Goal: Transaction & Acquisition: Subscribe to service/newsletter

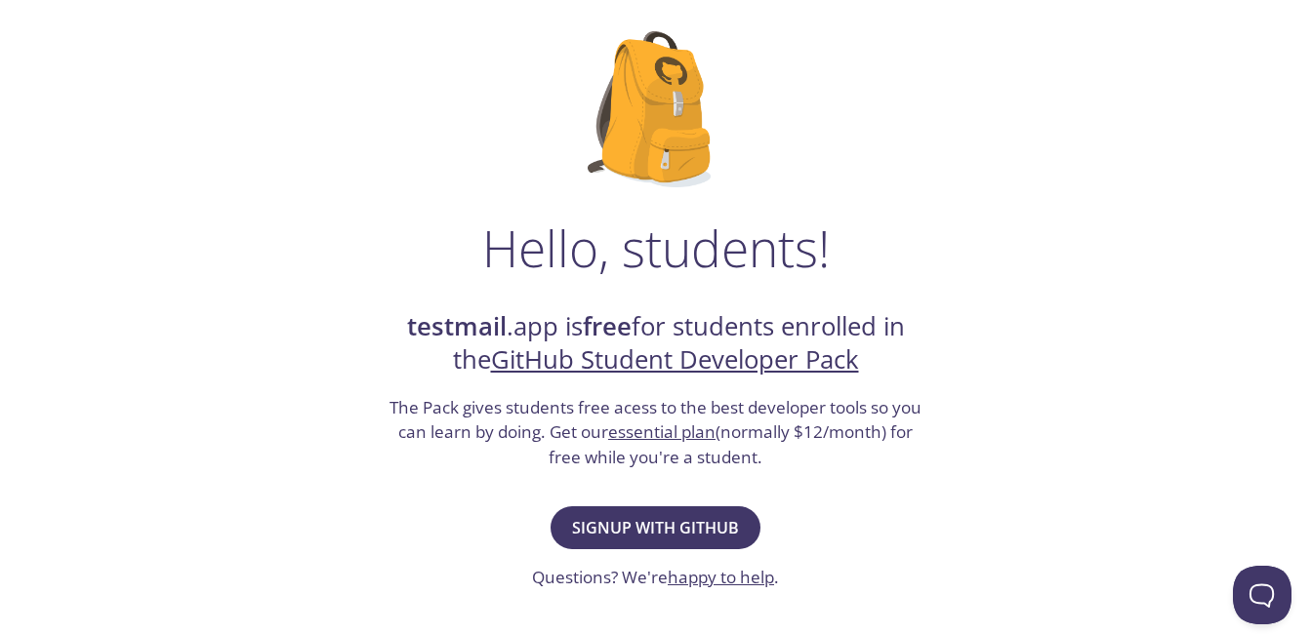
scroll to position [116, 0]
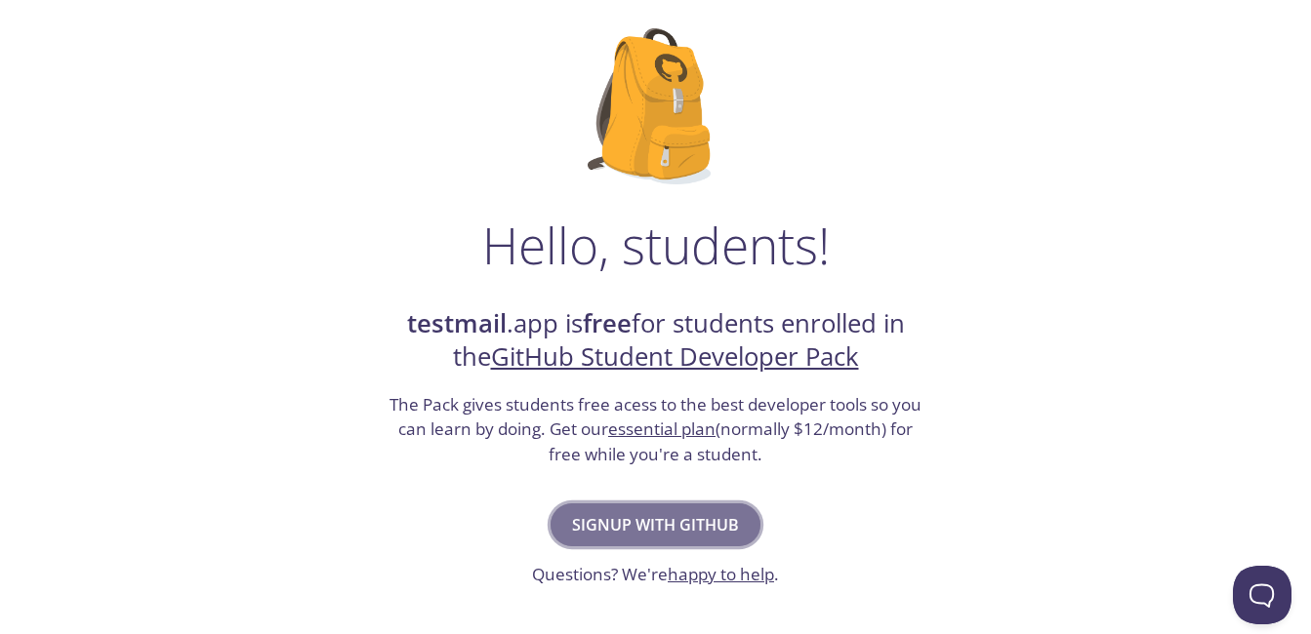
click at [689, 525] on span "Signup with GitHub" at bounding box center [655, 525] width 167 height 27
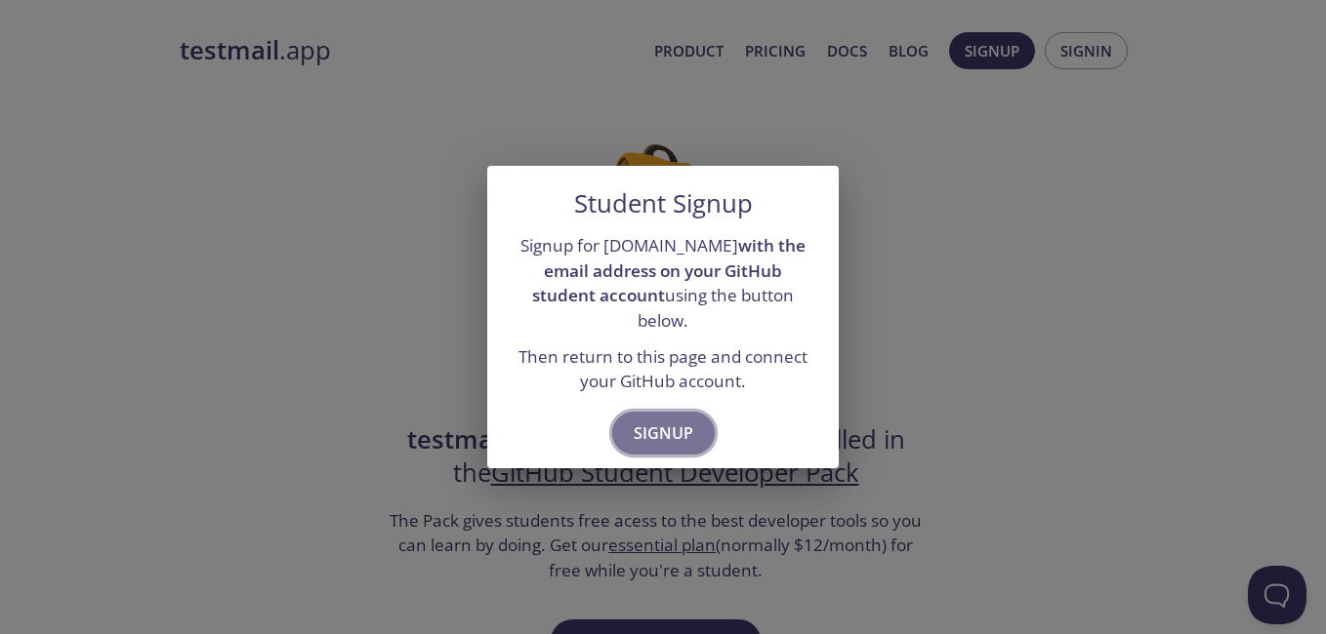
click at [672, 427] on span "Signup" at bounding box center [664, 433] width 60 height 27
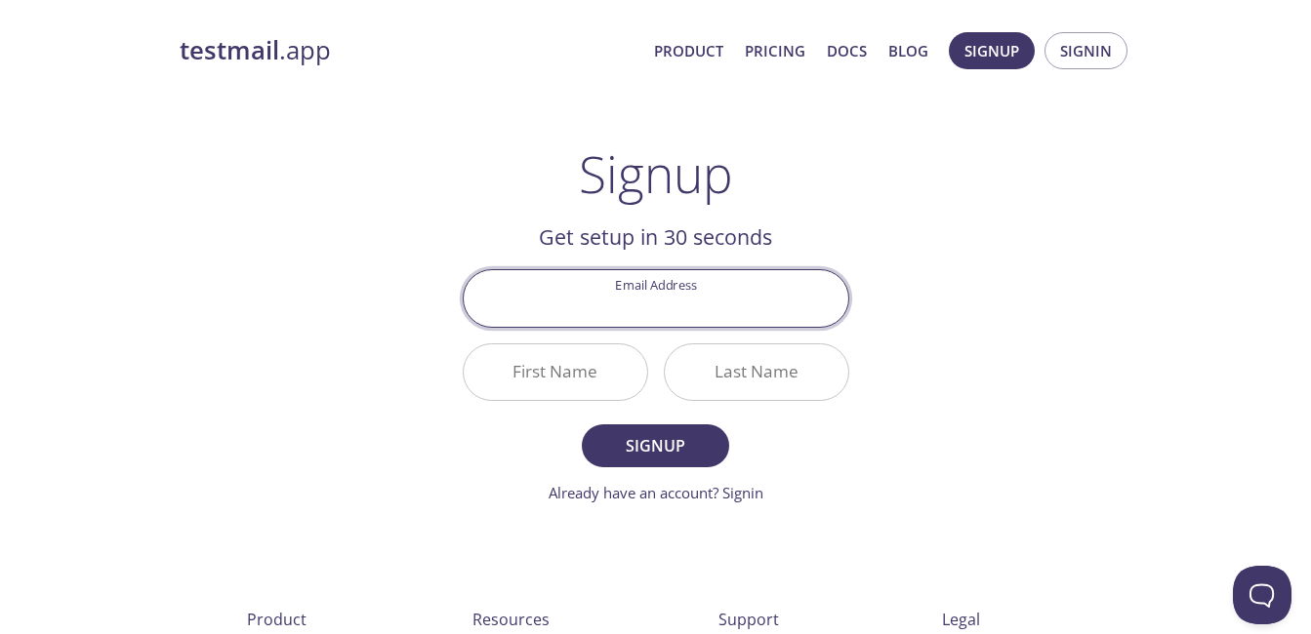
click at [651, 295] on input "Email Address" at bounding box center [656, 298] width 385 height 56
type input "[EMAIL_ADDRESS][DOMAIN_NAME]"
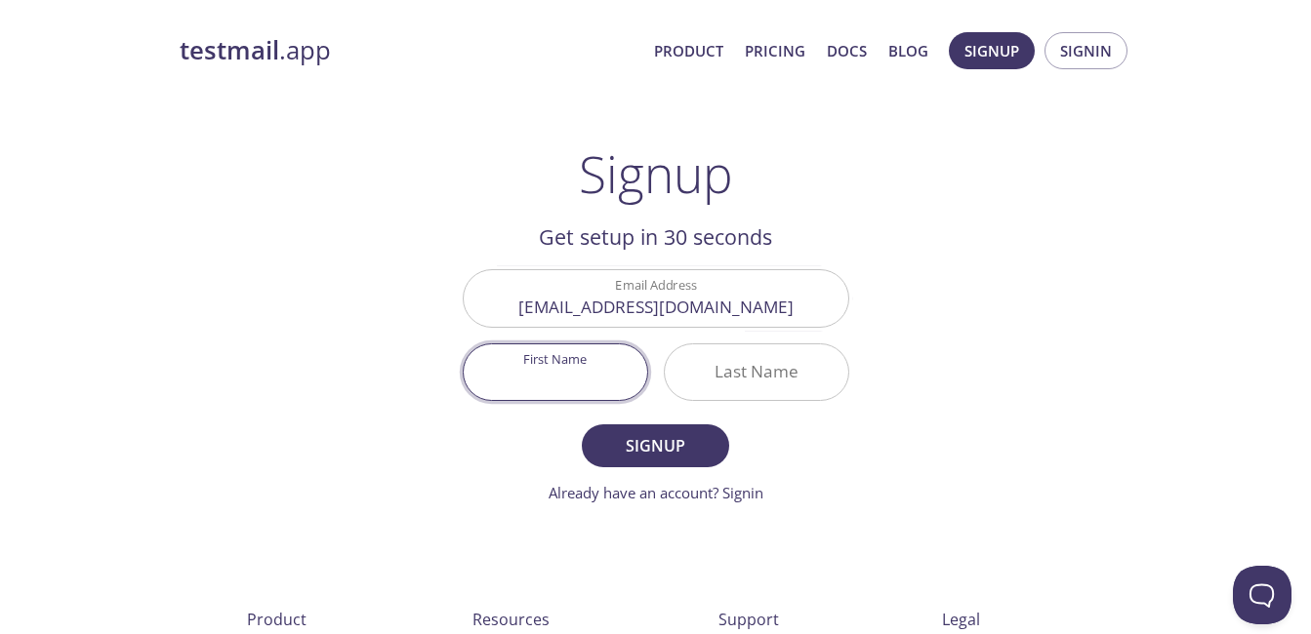
click at [579, 378] on input "First Name" at bounding box center [556, 373] width 184 height 56
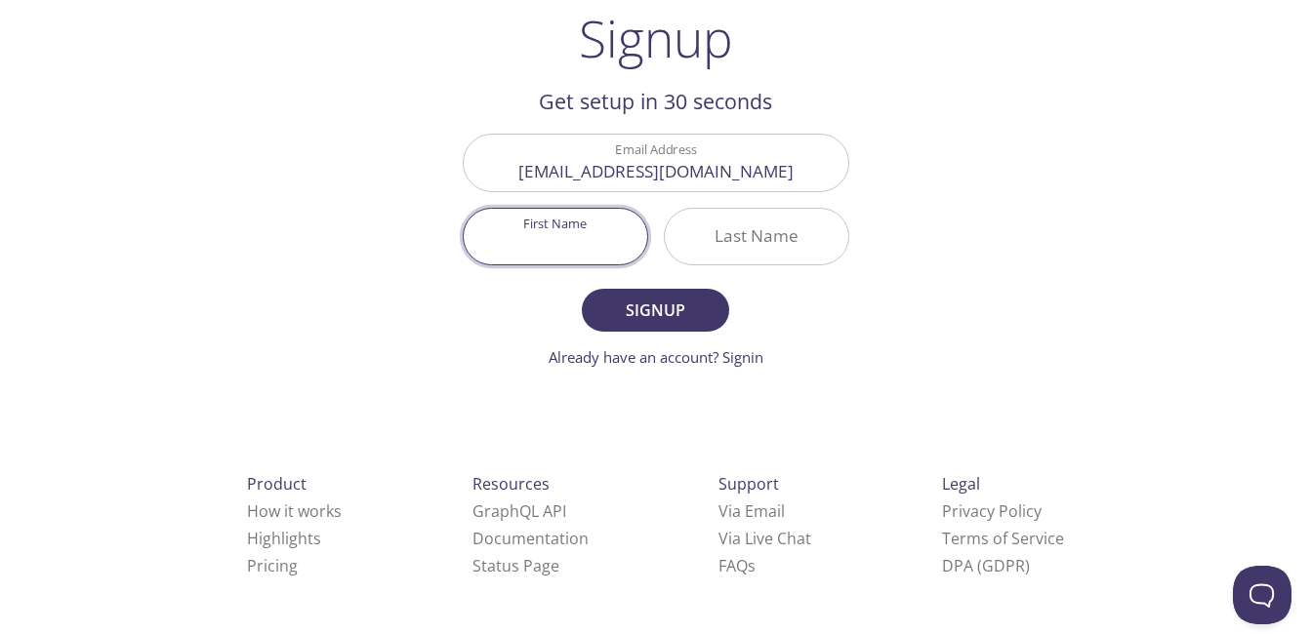
click at [557, 248] on input "First Name" at bounding box center [556, 237] width 184 height 56
type input "[PERSON_NAME]"
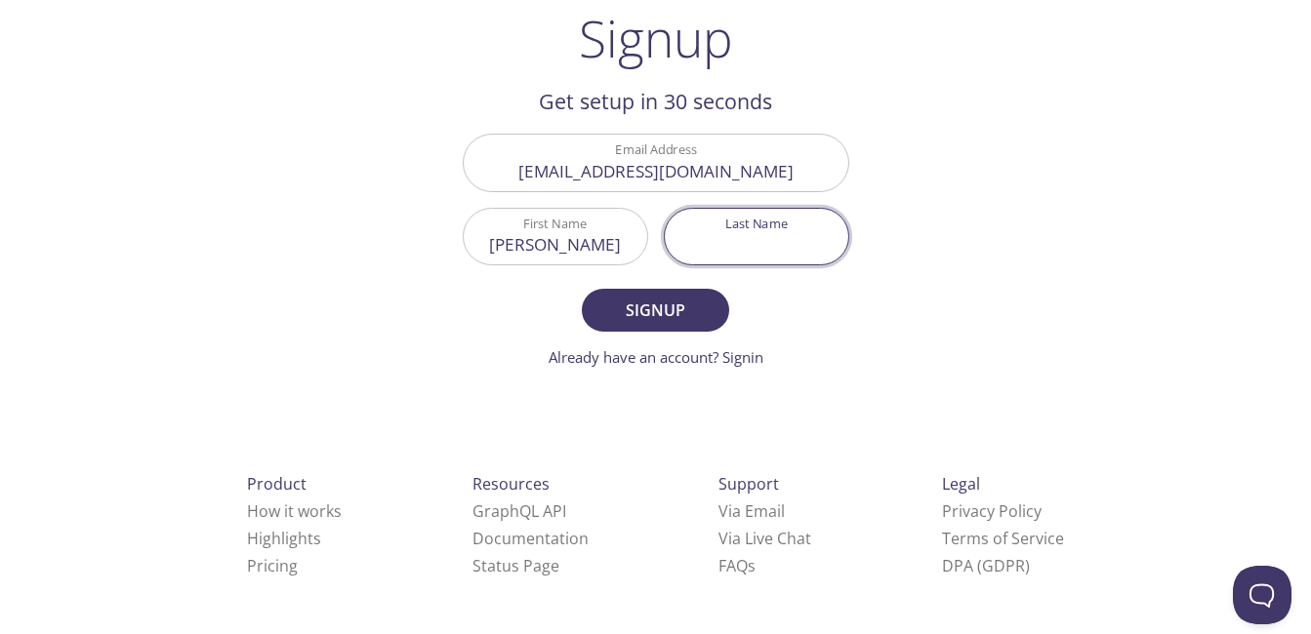
click at [766, 228] on input "Last Name" at bounding box center [757, 237] width 184 height 56
type input "[PERSON_NAME]"
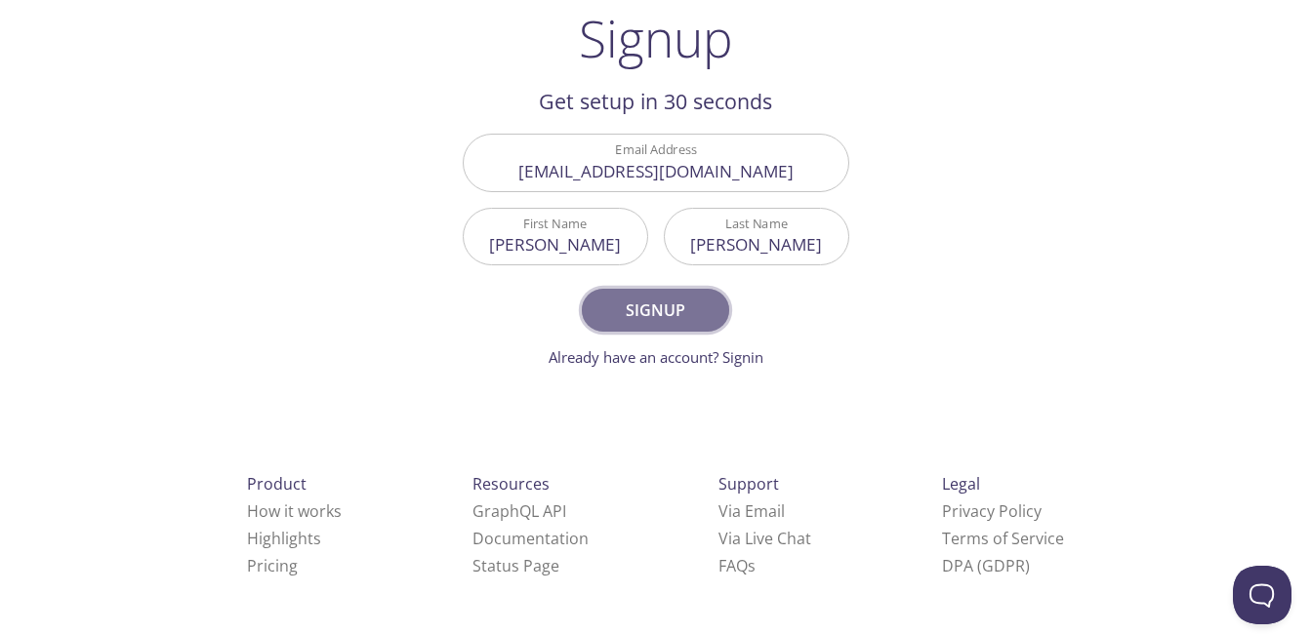
click at [675, 318] on span "Signup" at bounding box center [654, 310] width 103 height 27
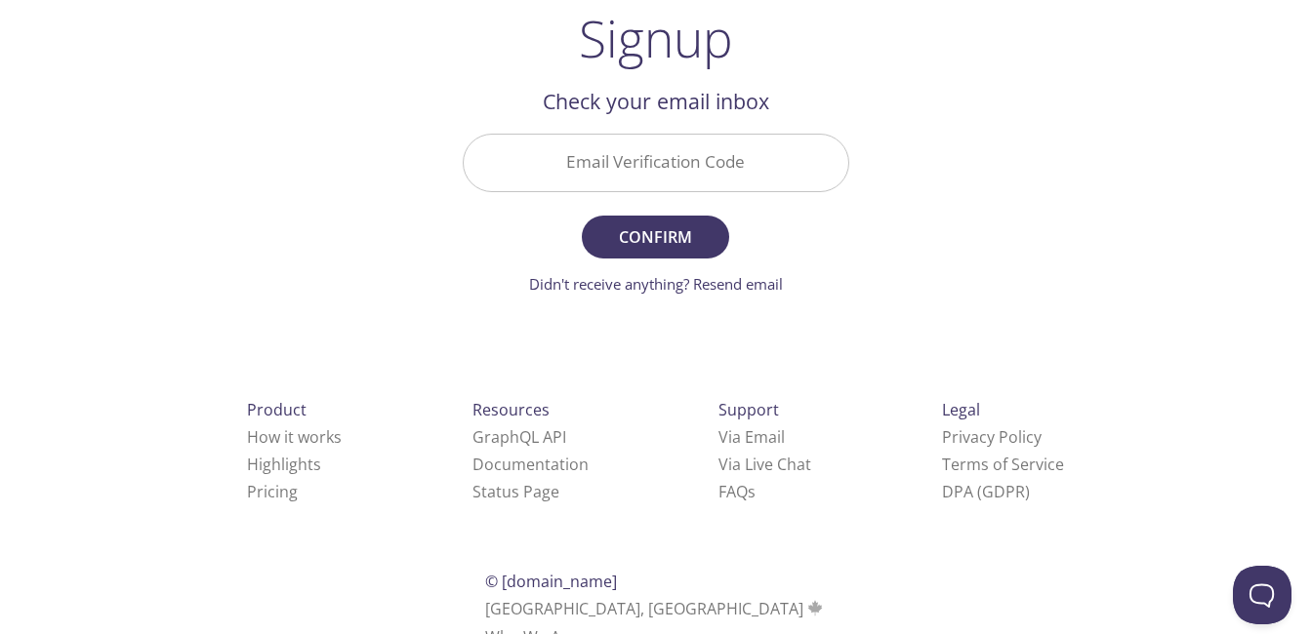
scroll to position [61, 0]
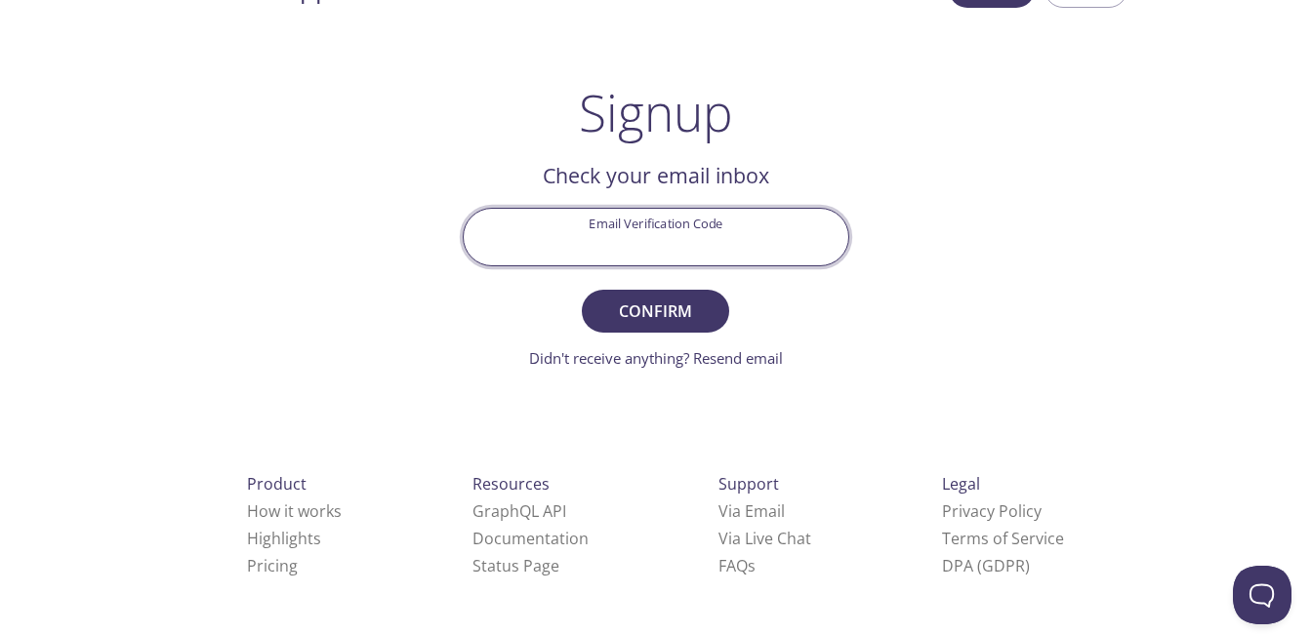
click at [684, 243] on input "Email Verification Code" at bounding box center [656, 237] width 385 height 56
click at [618, 227] on input "Email Verification Code" at bounding box center [656, 237] width 385 height 56
type input "RZP7T8K"
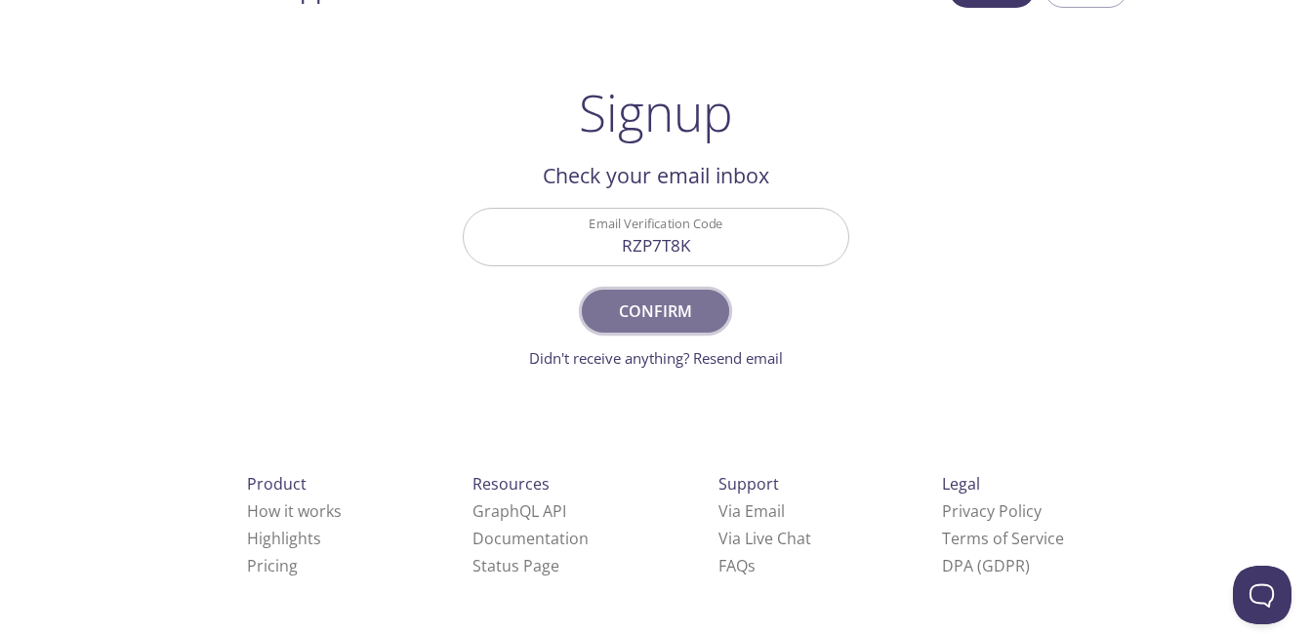
click at [651, 305] on span "Confirm" at bounding box center [654, 311] width 103 height 27
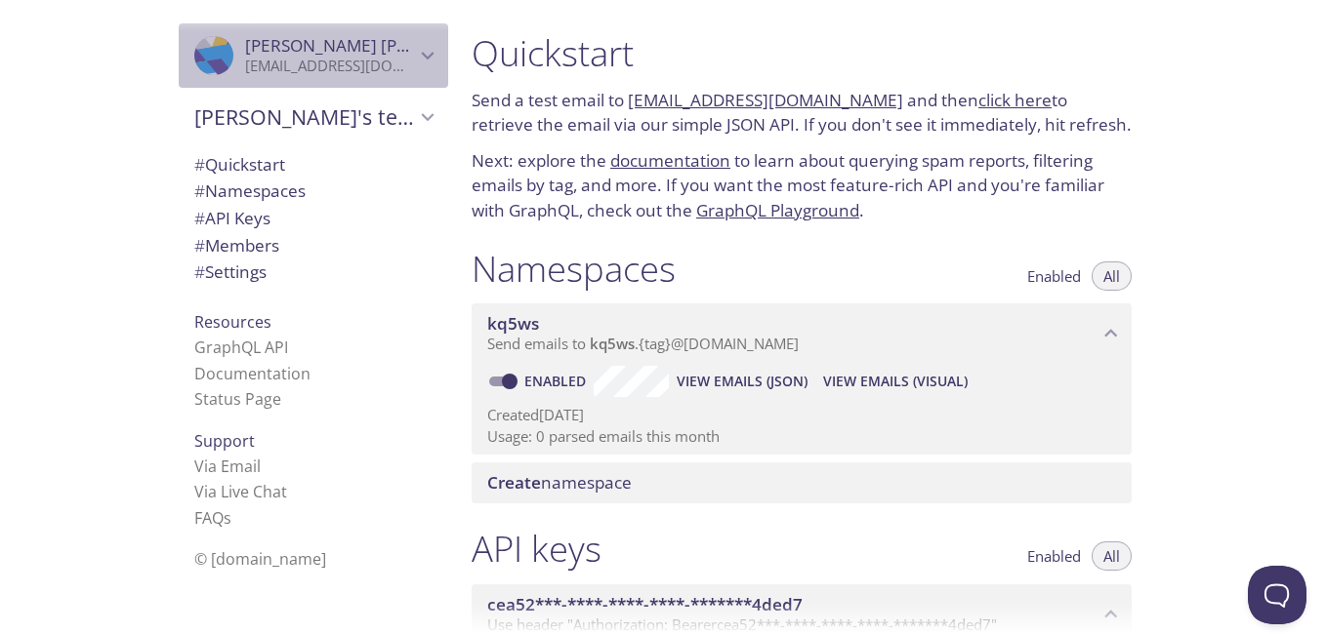
click at [415, 49] on icon "Keshav keshav" at bounding box center [427, 55] width 25 height 25
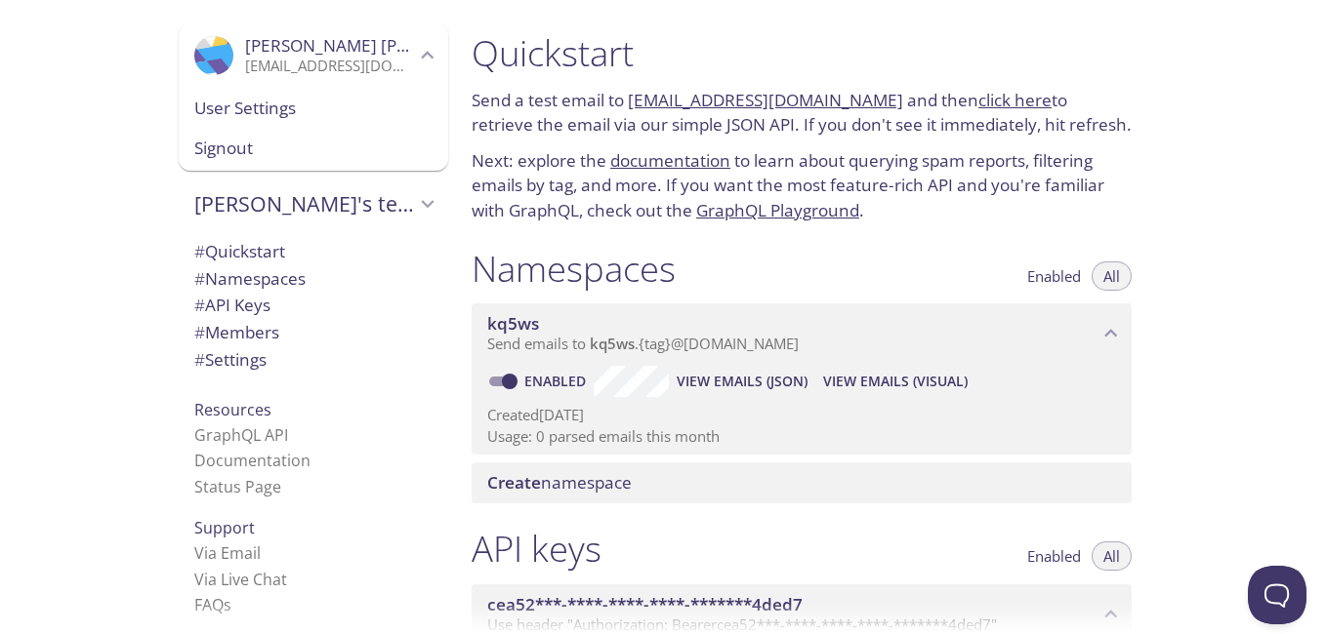
click at [26, 29] on div at bounding box center [663, 15] width 1326 height 31
